Goal: Transaction & Acquisition: Purchase product/service

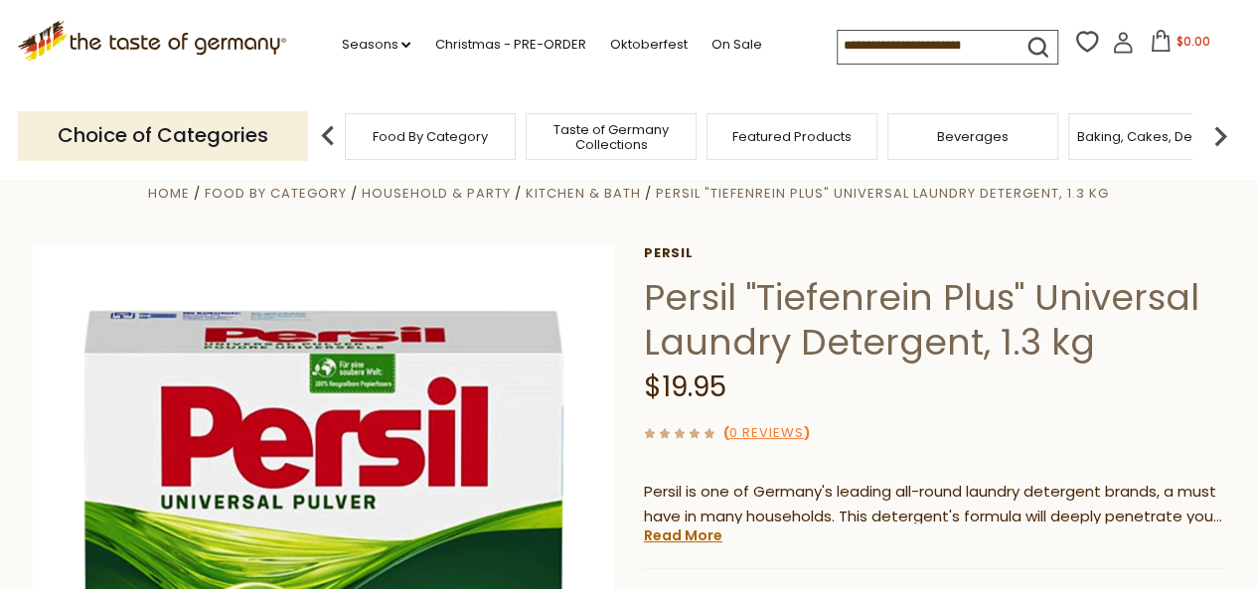
scroll to position [92, 0]
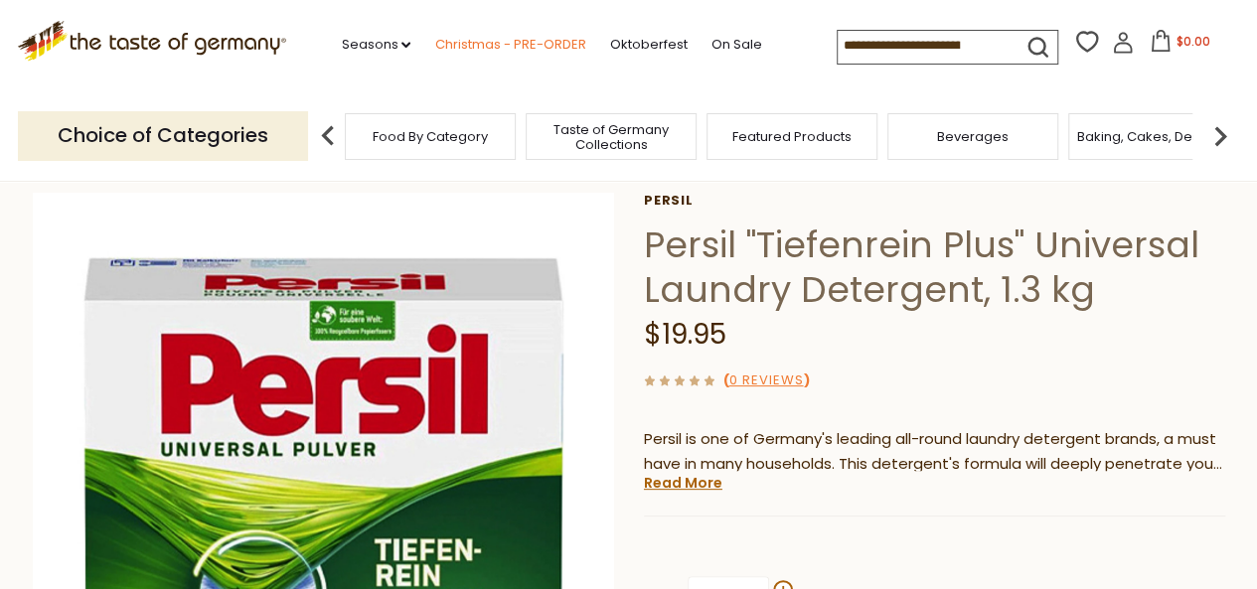
click at [556, 40] on link "Christmas - PRE-ORDER" at bounding box center [509, 45] width 151 height 22
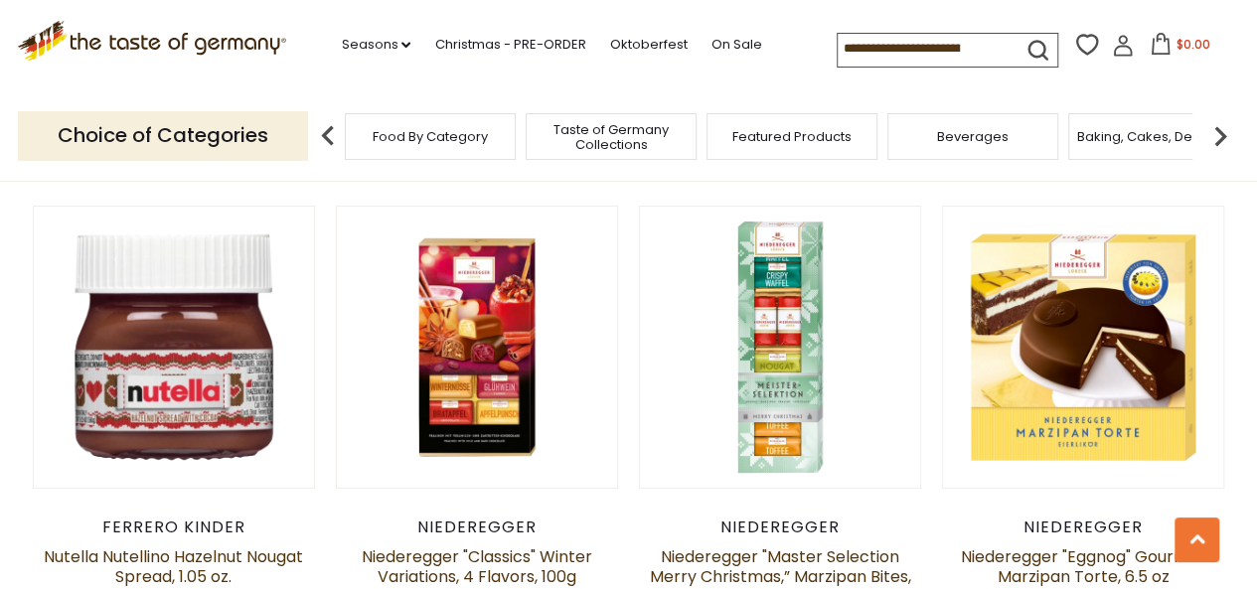
scroll to position [3511, 0]
